Goal: Transaction & Acquisition: Purchase product/service

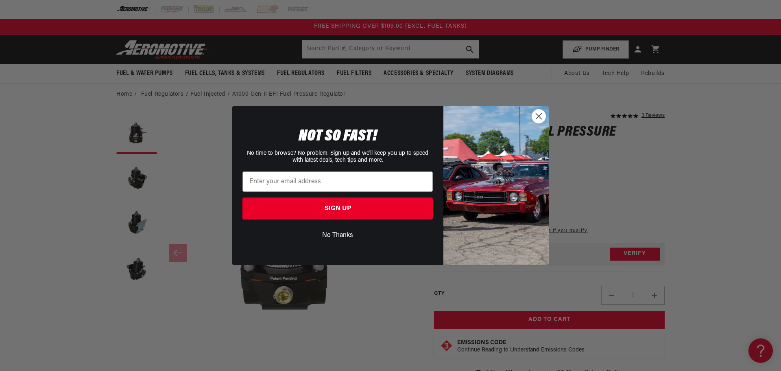
click at [539, 114] on circle "Close dialog" at bounding box center [538, 115] width 13 height 13
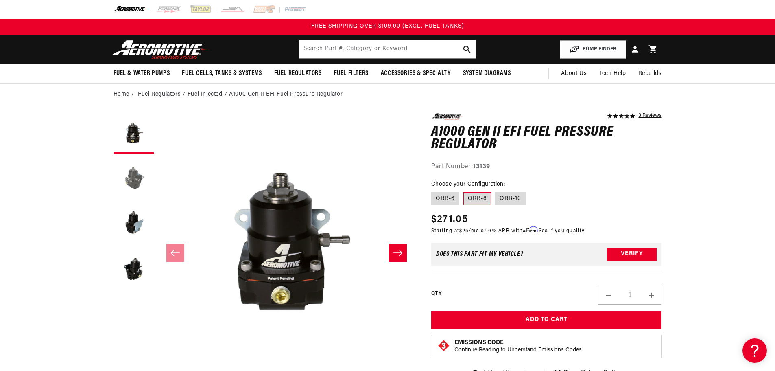
click at [140, 177] on button "Load image 2 in gallery view" at bounding box center [133, 178] width 41 height 41
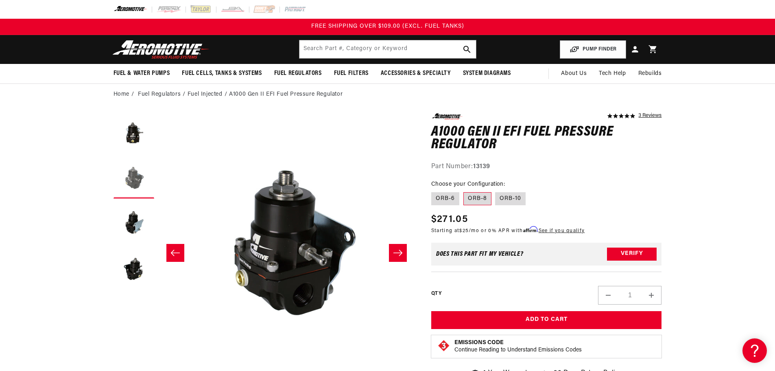
scroll to position [0, 257]
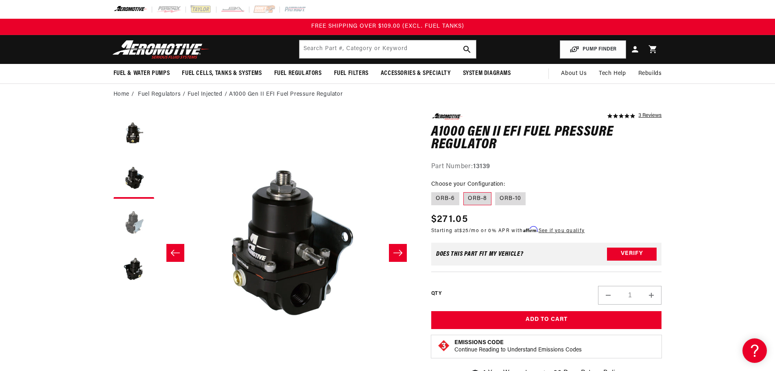
click at [136, 213] on button "Load image 3 in gallery view" at bounding box center [133, 223] width 41 height 41
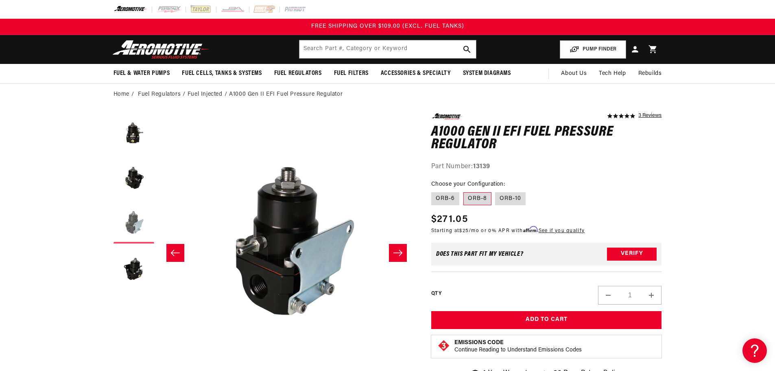
scroll to position [0, 514]
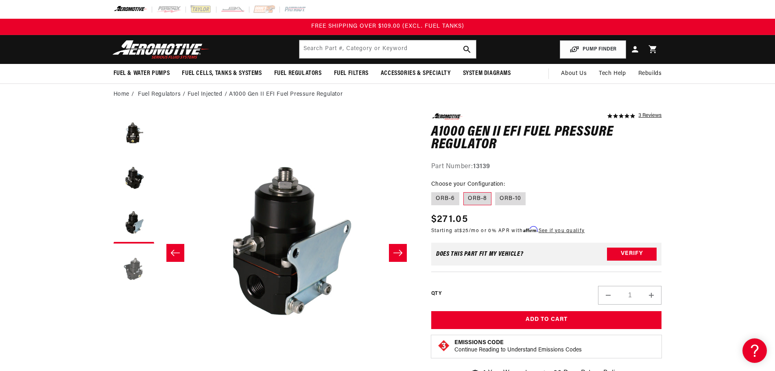
click at [135, 268] on button "Load image 4 in gallery view" at bounding box center [133, 267] width 41 height 41
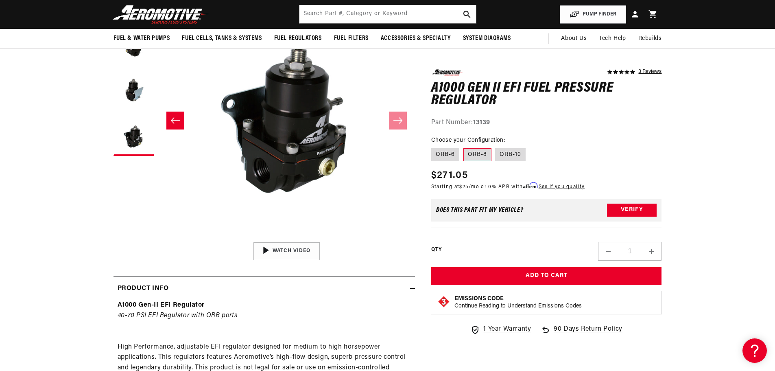
scroll to position [0, 0]
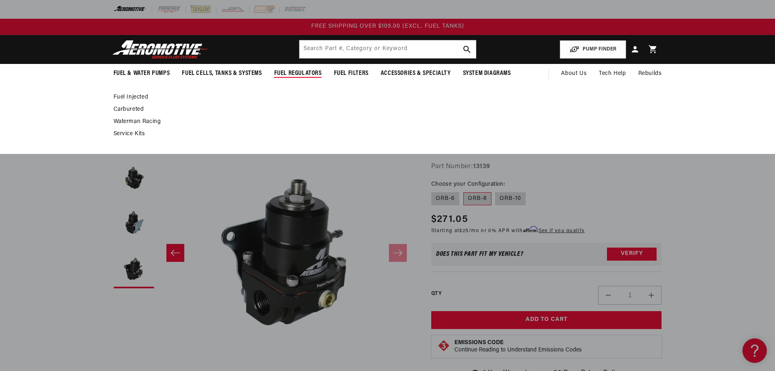
click at [137, 96] on link "Fuel Injected" at bounding box center [383, 97] width 540 height 7
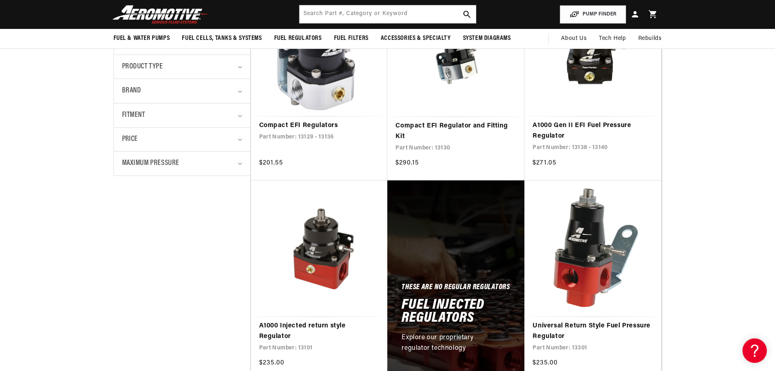
scroll to position [122, 0]
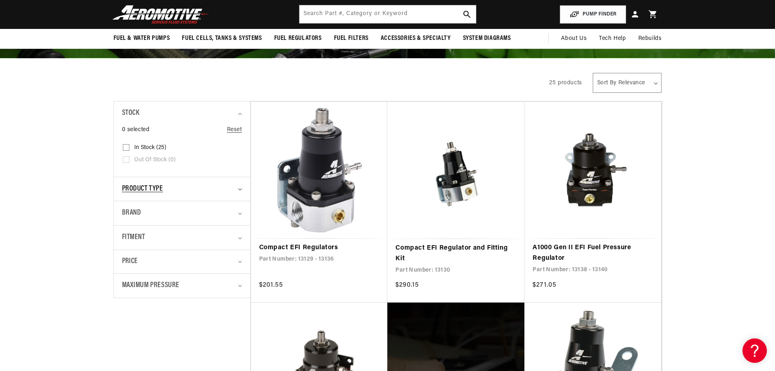
click at [241, 190] on summary "Product type" at bounding box center [182, 189] width 120 height 24
click at [242, 190] on summary "Product type" at bounding box center [182, 189] width 120 height 24
click at [235, 235] on summary "Fitment" at bounding box center [182, 237] width 120 height 24
click at [127, 270] on input "Universal (20) Universal (20 products)" at bounding box center [126, 273] width 7 height 7
checkbox input "true"
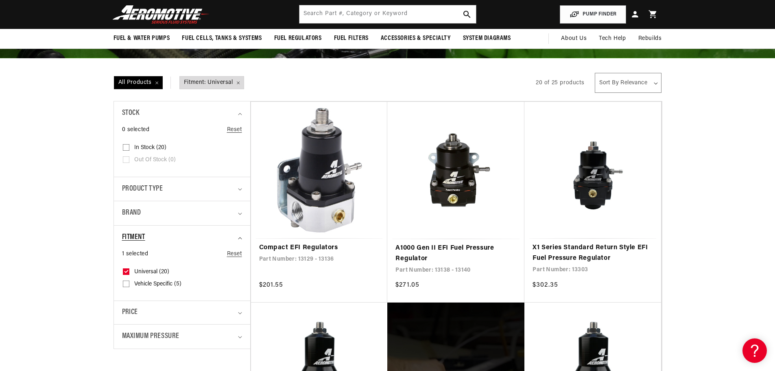
click at [238, 238] on icon "Fitment (1 selected)" at bounding box center [240, 238] width 4 height 2
click at [238, 282] on summary "Maximum Pressure" at bounding box center [182, 285] width 120 height 24
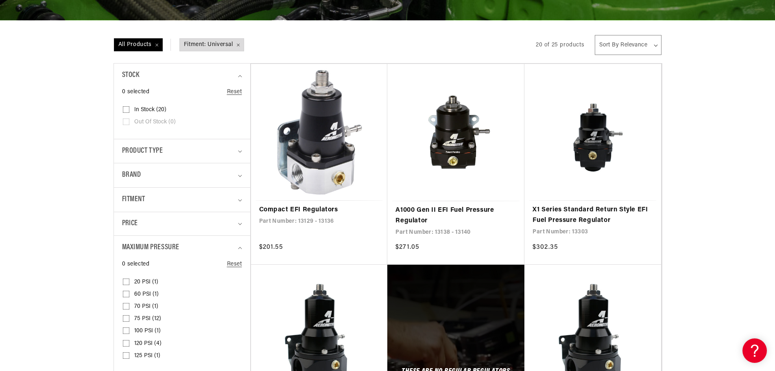
scroll to position [203, 0]
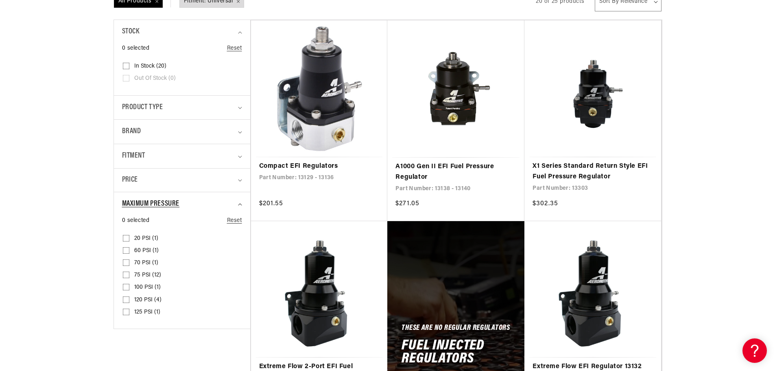
click at [236, 203] on summary "Maximum Pressure" at bounding box center [182, 204] width 120 height 24
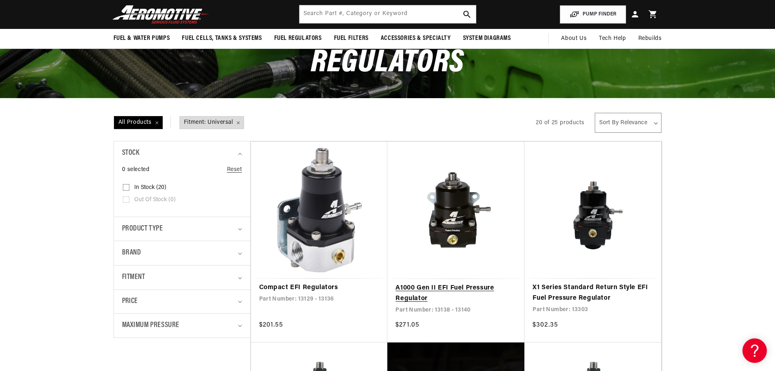
scroll to position [122, 0]
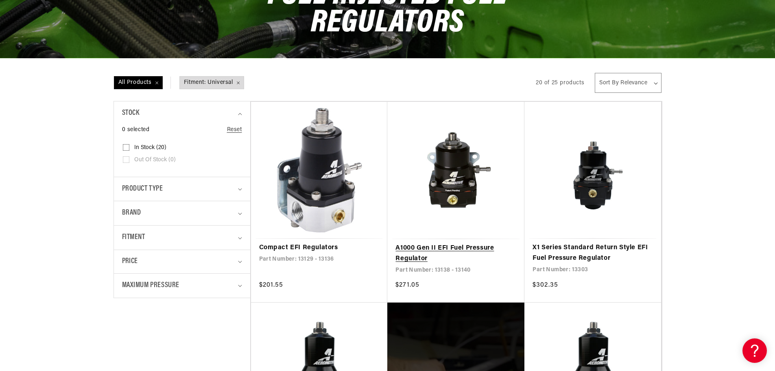
click at [443, 248] on link "A1000 Gen II EFI Fuel Pressure Regulator" at bounding box center [455, 253] width 121 height 21
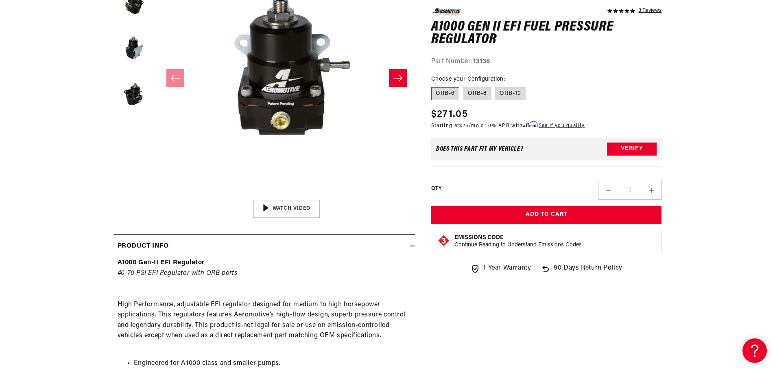
scroll to position [325, 0]
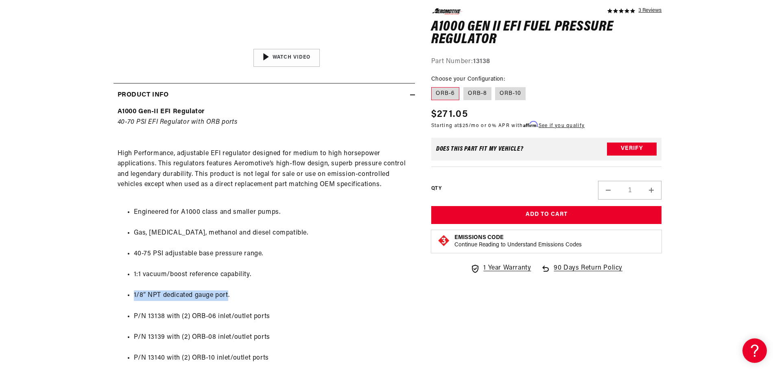
drag, startPoint x: 229, startPoint y: 294, endPoint x: 164, endPoint y: 284, distance: 66.3
click at [133, 290] on ul "Engineered for A1000 class and smaller pumps. Gas, ethanol, methanol and diesel…" at bounding box center [264, 305] width 293 height 218
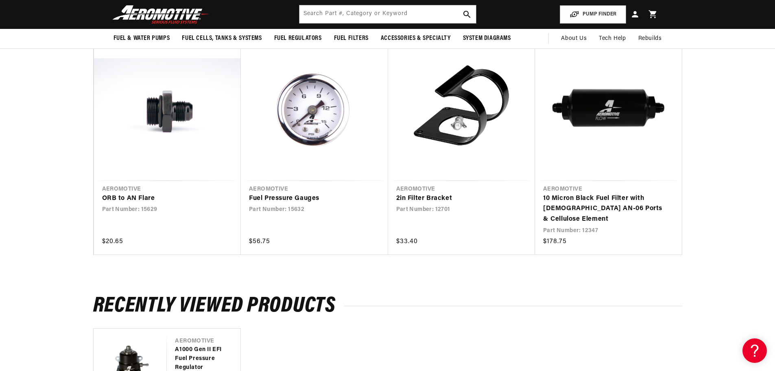
scroll to position [1139, 0]
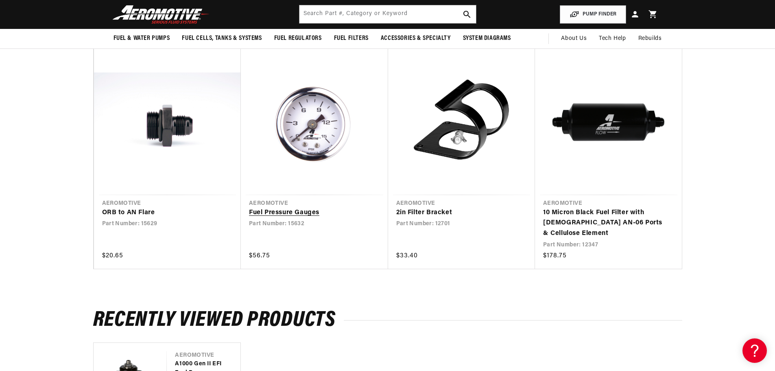
click at [295, 212] on link "Fuel Pressure Gauges" at bounding box center [310, 212] width 123 height 11
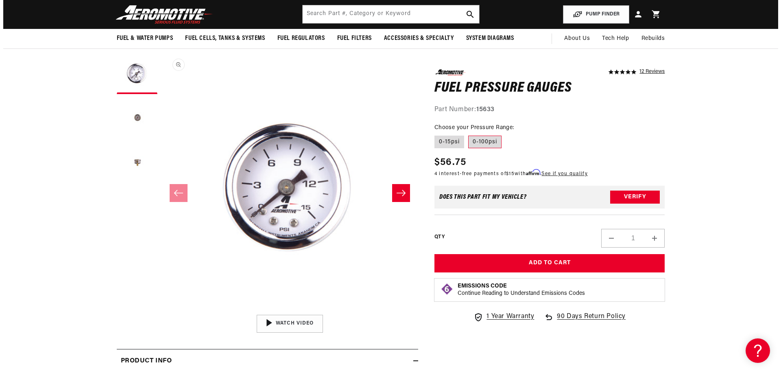
scroll to position [41, 0]
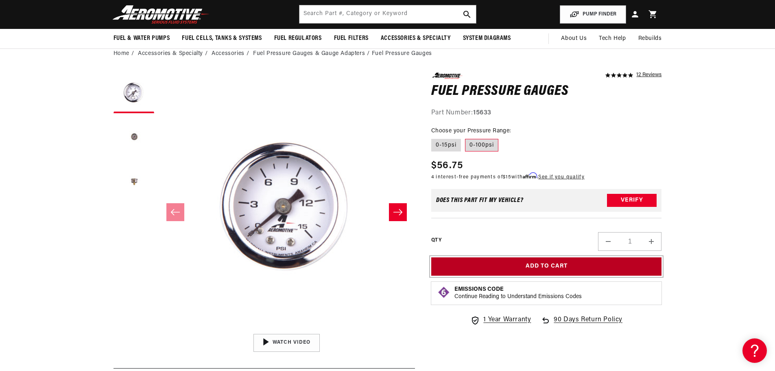
click at [544, 264] on button "Add to Cart" at bounding box center [546, 266] width 231 height 18
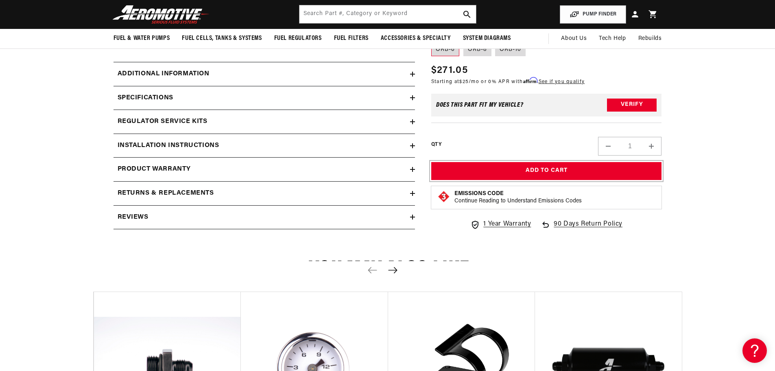
click at [499, 174] on button "Add to Cart" at bounding box center [546, 170] width 231 height 18
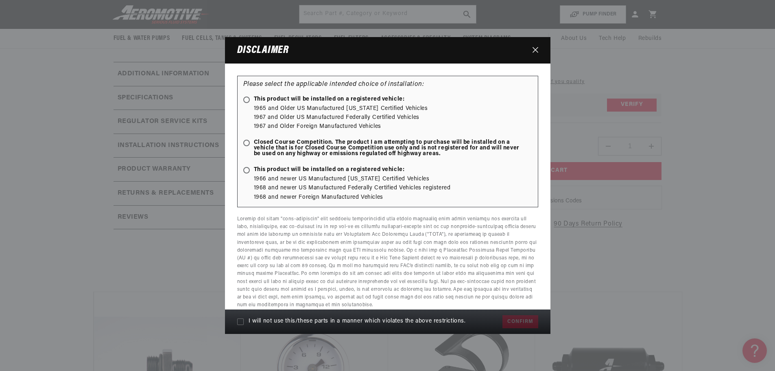
click at [356, 187] on li "1968 and newer US Manufactured Federally Certified Vehicles registered" at bounding box center [393, 187] width 278 height 9
click at [268, 170] on span "This product will be installed on a registered vehicle:" at bounding box center [323, 170] width 161 height 6
click at [251, 170] on input "This product will be installed on a registered vehicle:" at bounding box center [247, 170] width 5 height 5
radio input "true"
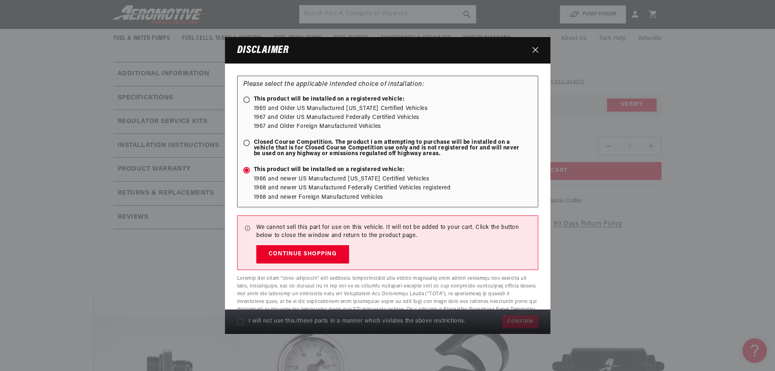
click at [246, 142] on ellipse at bounding box center [246, 143] width 4 height 4
click at [246, 142] on input "Closed Course Competition. The product I am attempting to purchase will be inst…" at bounding box center [247, 143] width 5 height 5
radio input "true"
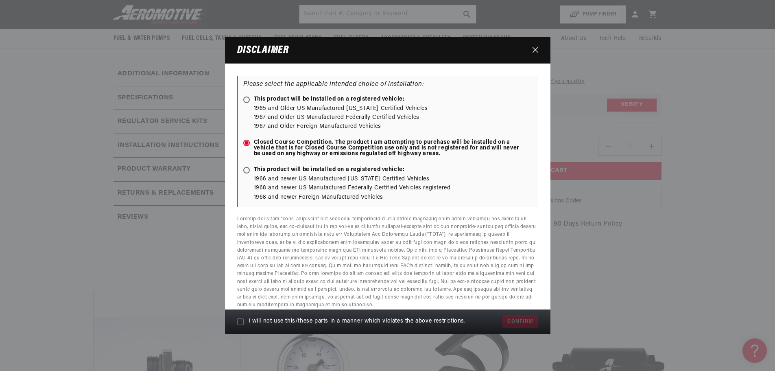
scroll to position [12, 0]
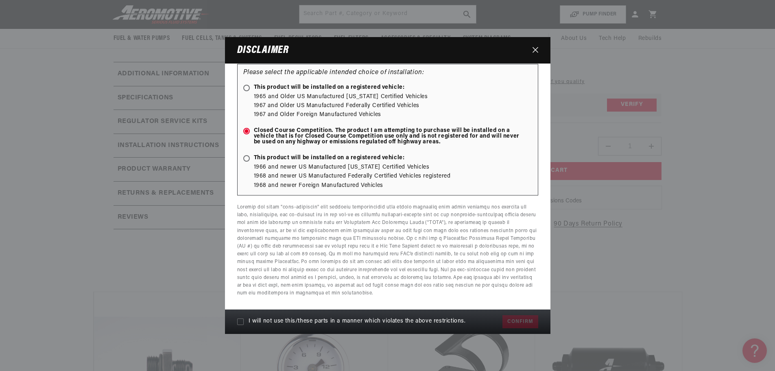
click at [248, 87] on ellipse at bounding box center [246, 88] width 4 height 4
click at [248, 87] on input "This product will be installed on a registered vehicle:" at bounding box center [247, 88] width 5 height 5
radio input "true"
click at [240, 320] on icon at bounding box center [240, 321] width 7 height 7
click at [240, 320] on input "I will not use this/these parts in a manner which violates the above restrictio…" at bounding box center [240, 321] width 7 height 7
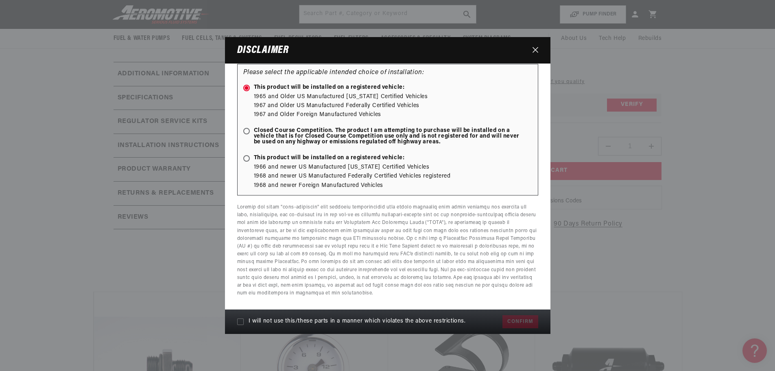
checkbox input "true"
click at [518, 319] on button "Confirm" at bounding box center [519, 321] width 35 height 13
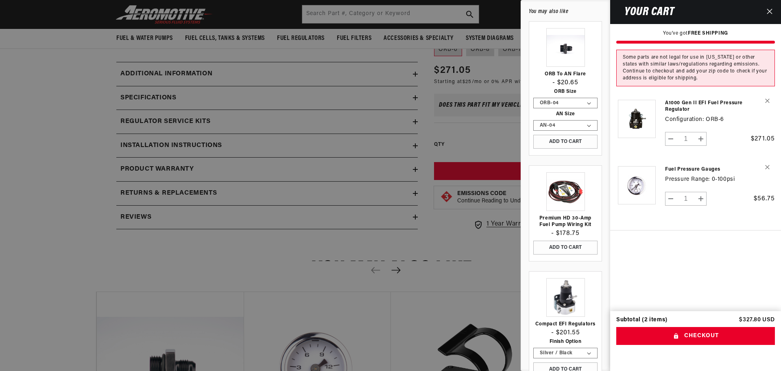
click at [767, 13] on icon "Close" at bounding box center [770, 12] width 6 height 6
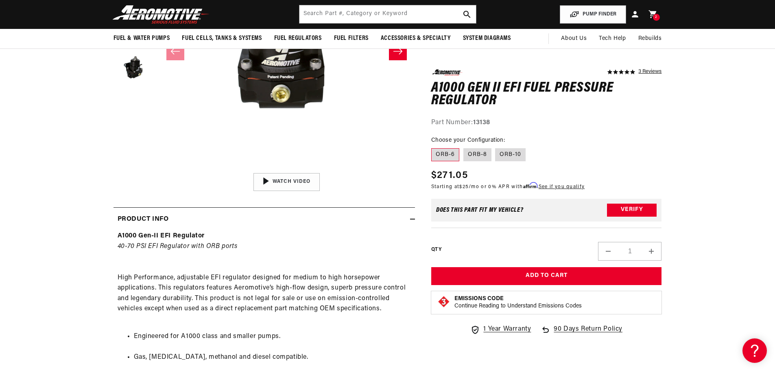
scroll to position [0, 0]
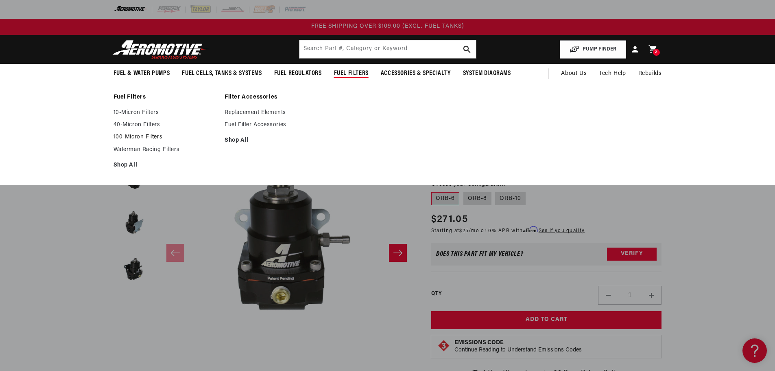
click at [144, 135] on link "100-Micron Filters" at bounding box center [164, 136] width 103 height 7
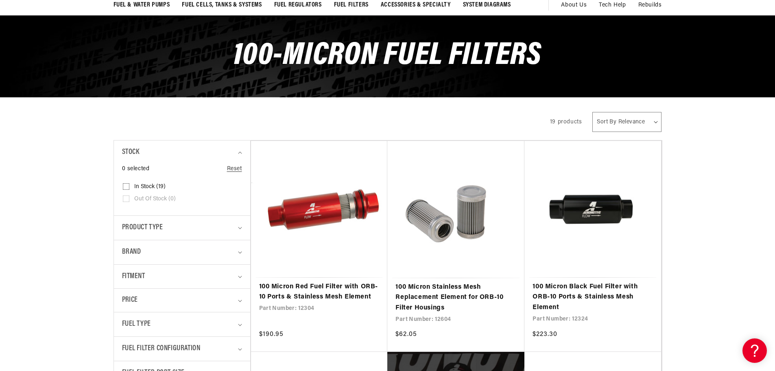
scroll to position [81, 0]
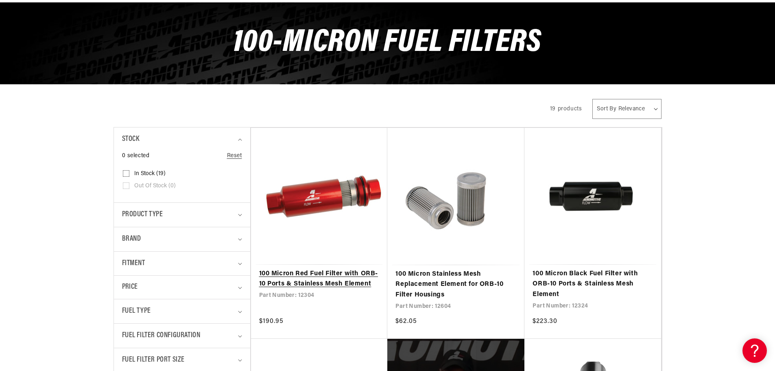
drag, startPoint x: 309, startPoint y: 270, endPoint x: 322, endPoint y: 274, distance: 13.5
click at [309, 270] on link "100 Micron Red Fuel Filter with ORB-10 Ports & Stainless Mesh Element" at bounding box center [319, 278] width 120 height 21
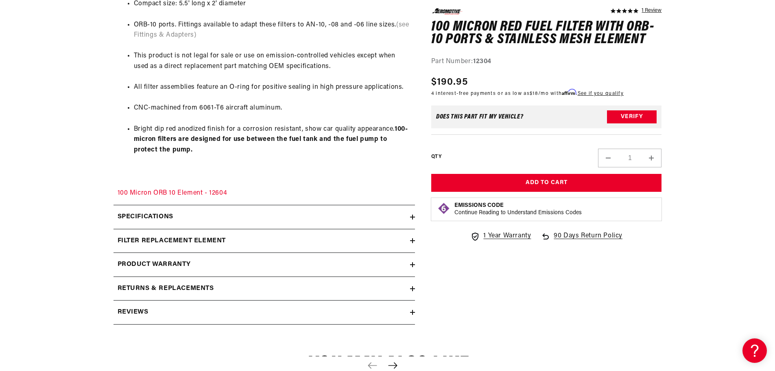
scroll to position [569, 0]
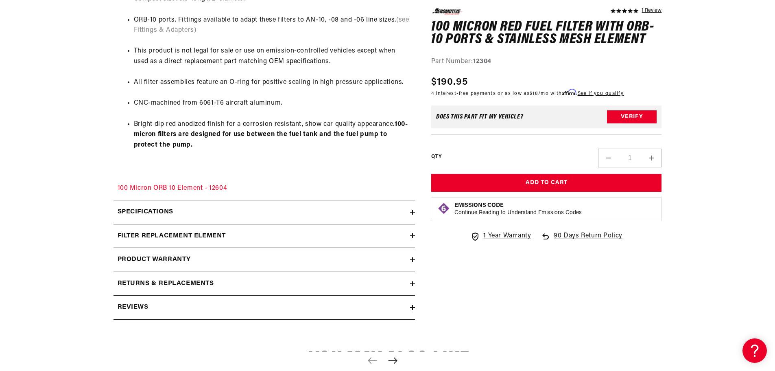
click at [411, 211] on icon at bounding box center [412, 211] width 5 height 5
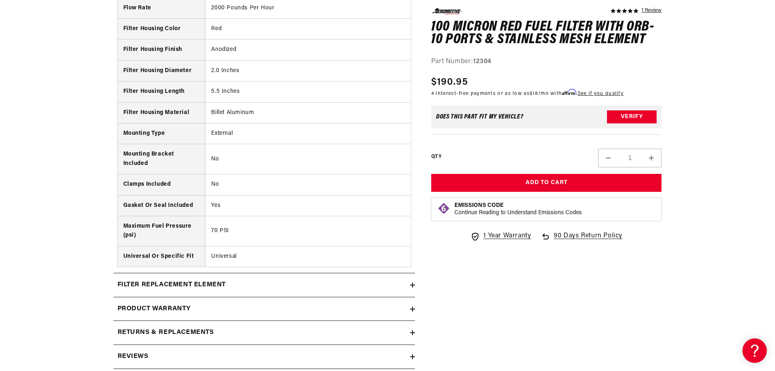
scroll to position [1180, 0]
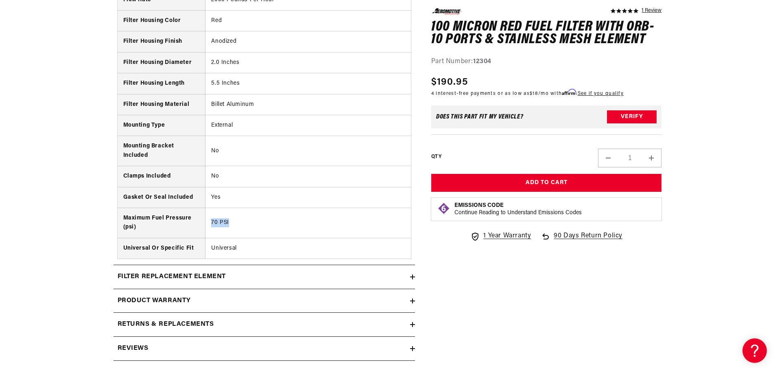
drag, startPoint x: 230, startPoint y: 224, endPoint x: 205, endPoint y: 219, distance: 25.7
click at [205, 219] on td "70 PSI" at bounding box center [307, 223] width 205 height 30
